Goal: Find specific page/section: Find specific page/section

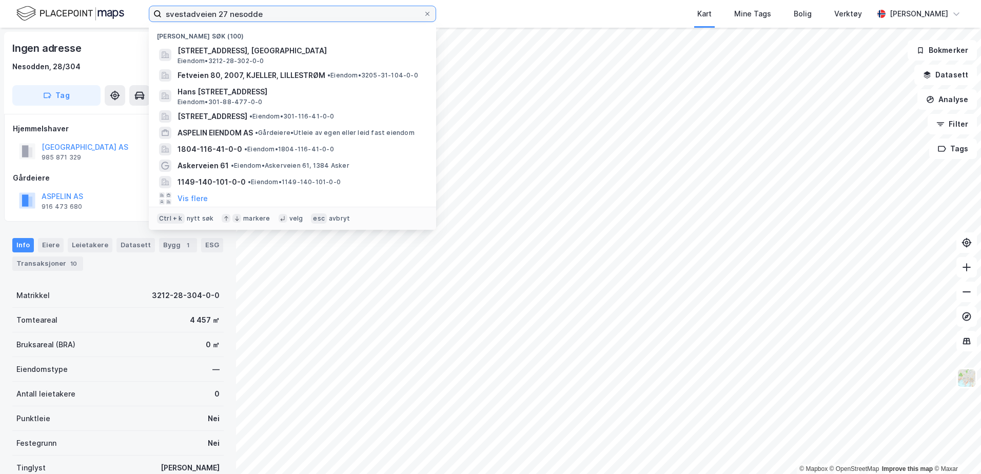
drag, startPoint x: 252, startPoint y: 14, endPoint x: -84, endPoint y: -7, distance: 336.6
click at [0, 0] on html "svestadveien 27 nesodde Nylige søk (100) [STREET_ADDRESS], FJELLSTRAND, NESODDE…" at bounding box center [490, 237] width 981 height 474
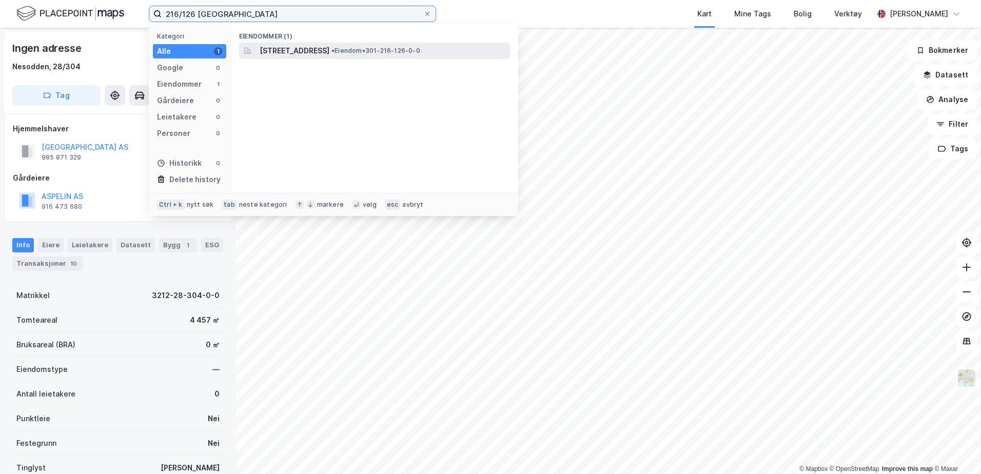
type input "216/126 [GEOGRAPHIC_DATA]"
click at [292, 53] on span "[STREET_ADDRESS]" at bounding box center [295, 51] width 70 height 12
